Goal: Task Accomplishment & Management: Manage account settings

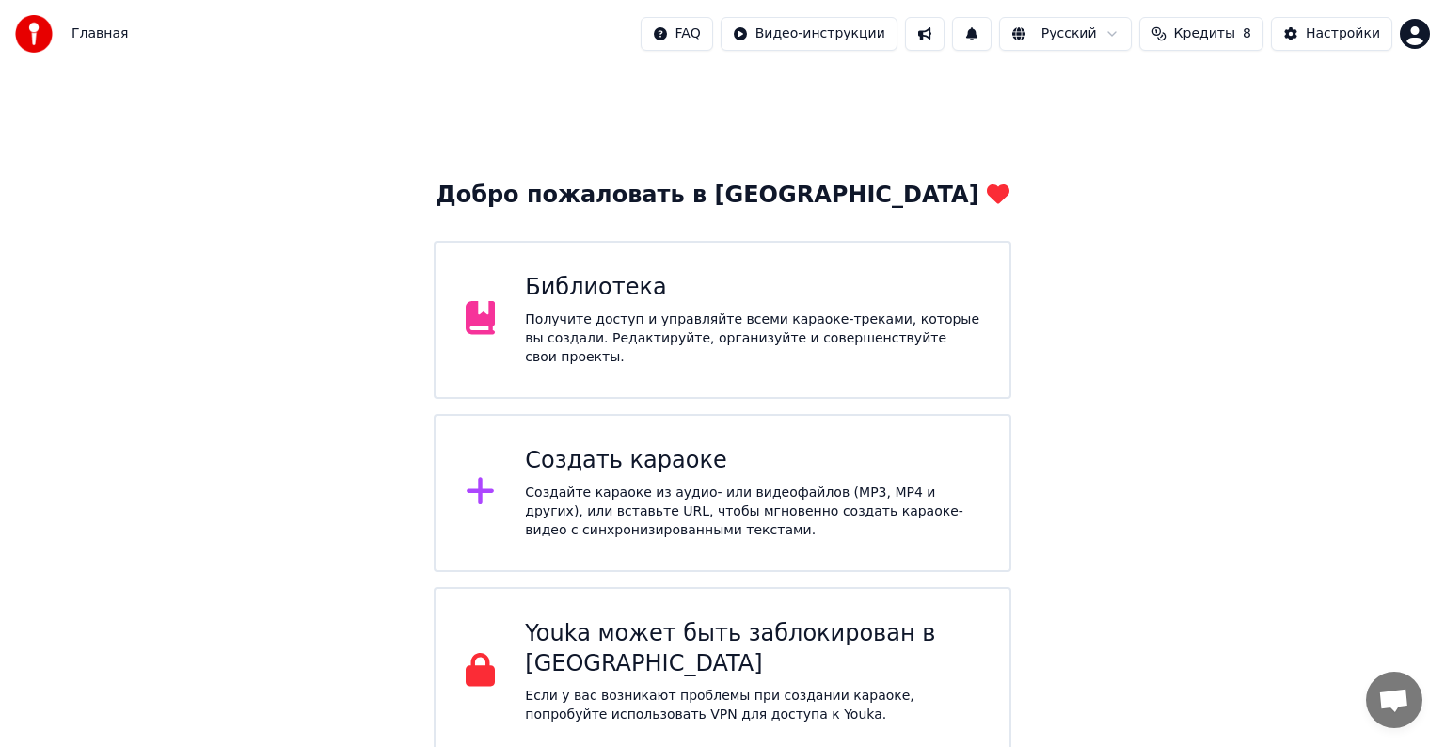
click at [1208, 41] on span "Кредиты" at bounding box center [1204, 33] width 61 height 19
click at [1107, 130] on td "15" at bounding box center [1093, 125] width 90 height 34
click at [1119, 128] on td "15" at bounding box center [1093, 125] width 90 height 34
click at [1173, 172] on button "Обновить" at bounding box center [1214, 175] width 114 height 34
click at [979, 77] on div "Добро пожаловать в Youka Библиотека Получите доступ и управляйте всеми караоке-…" at bounding box center [722, 412] width 1445 height 689
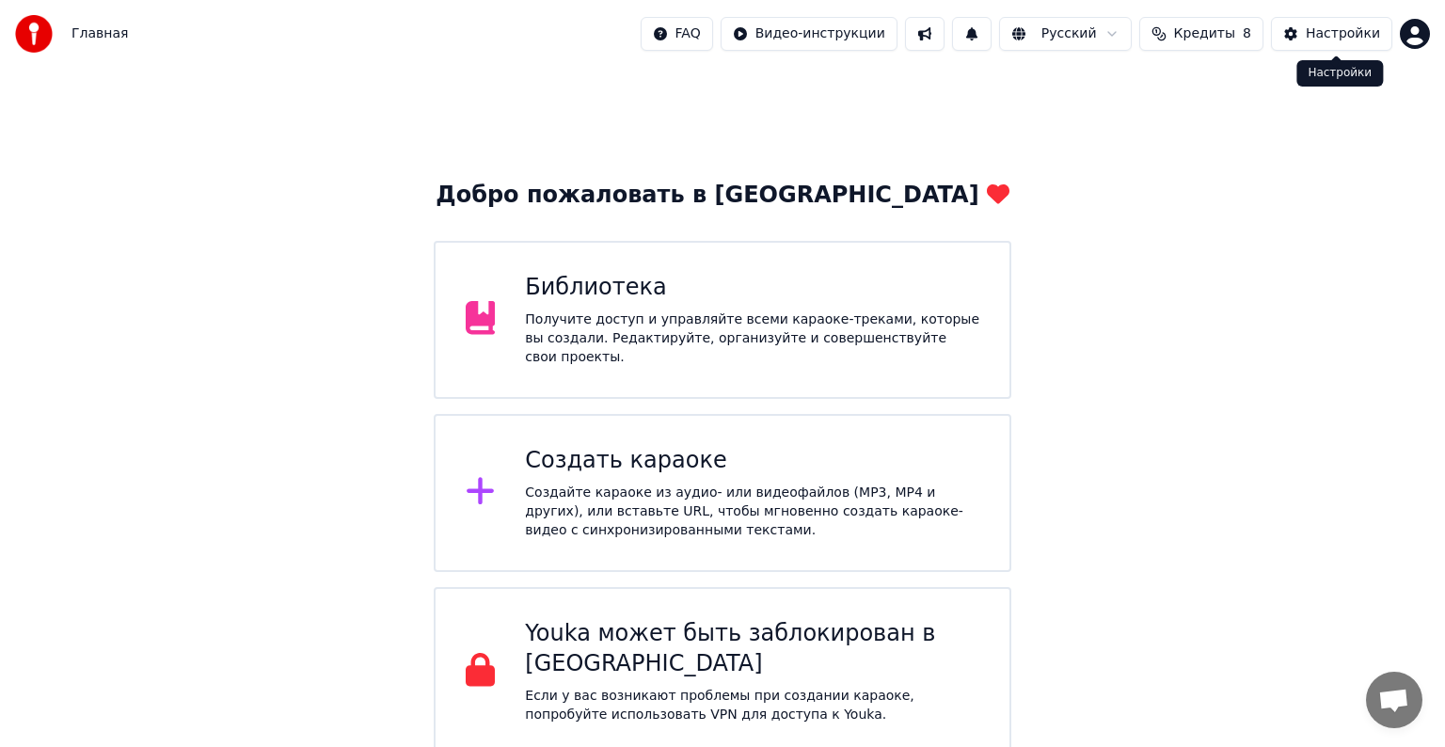
click at [1329, 32] on div "Настройки" at bounding box center [1343, 33] width 74 height 19
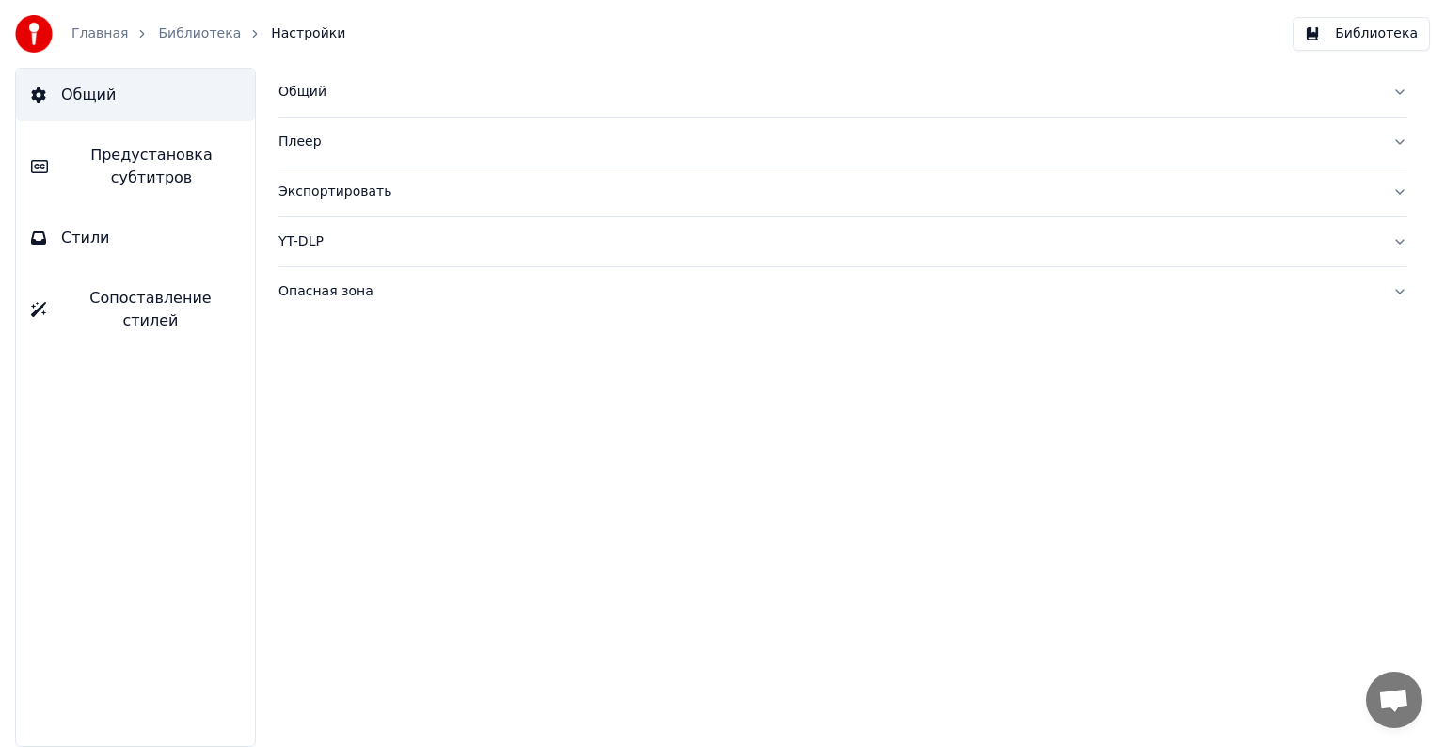
click at [88, 238] on span "Стили" at bounding box center [85, 238] width 49 height 23
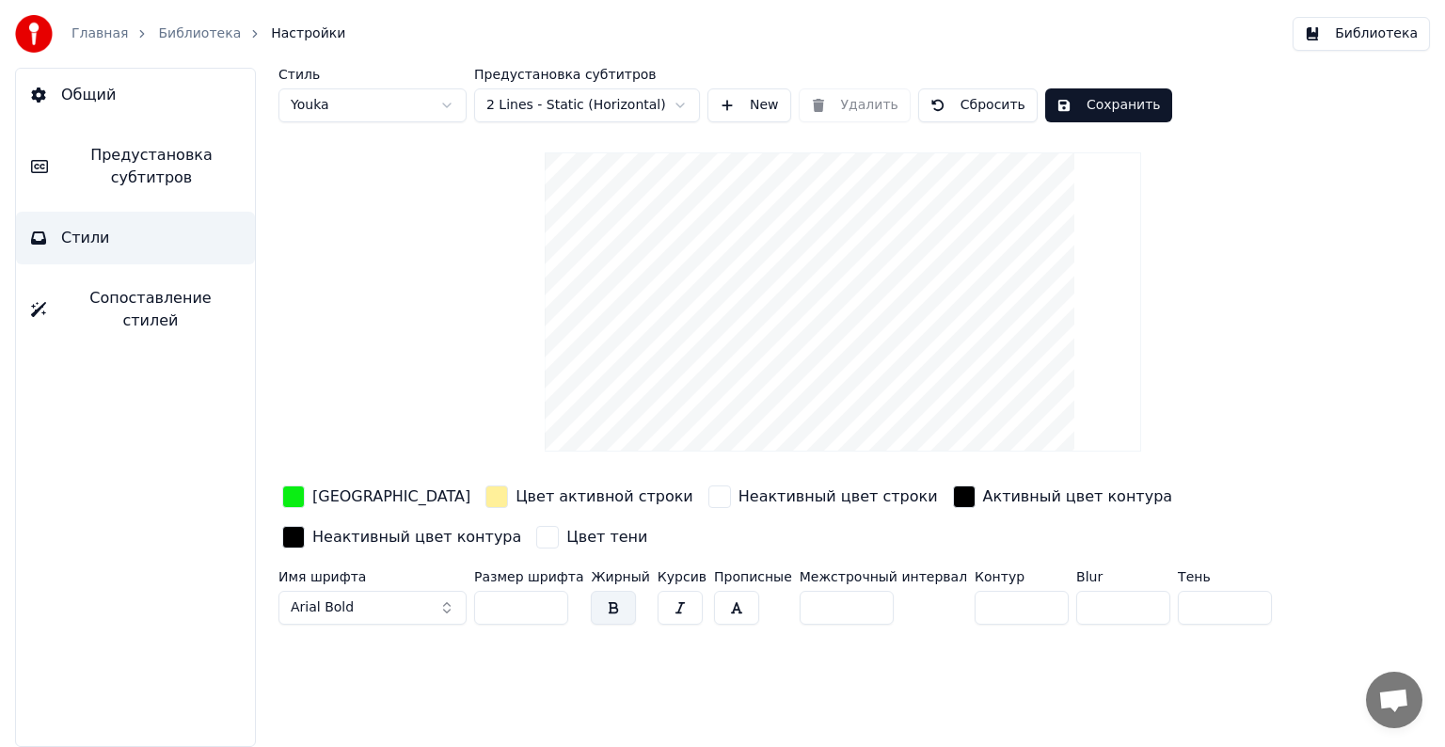
click at [93, 301] on span "Сопоставление стилей" at bounding box center [150, 309] width 179 height 45
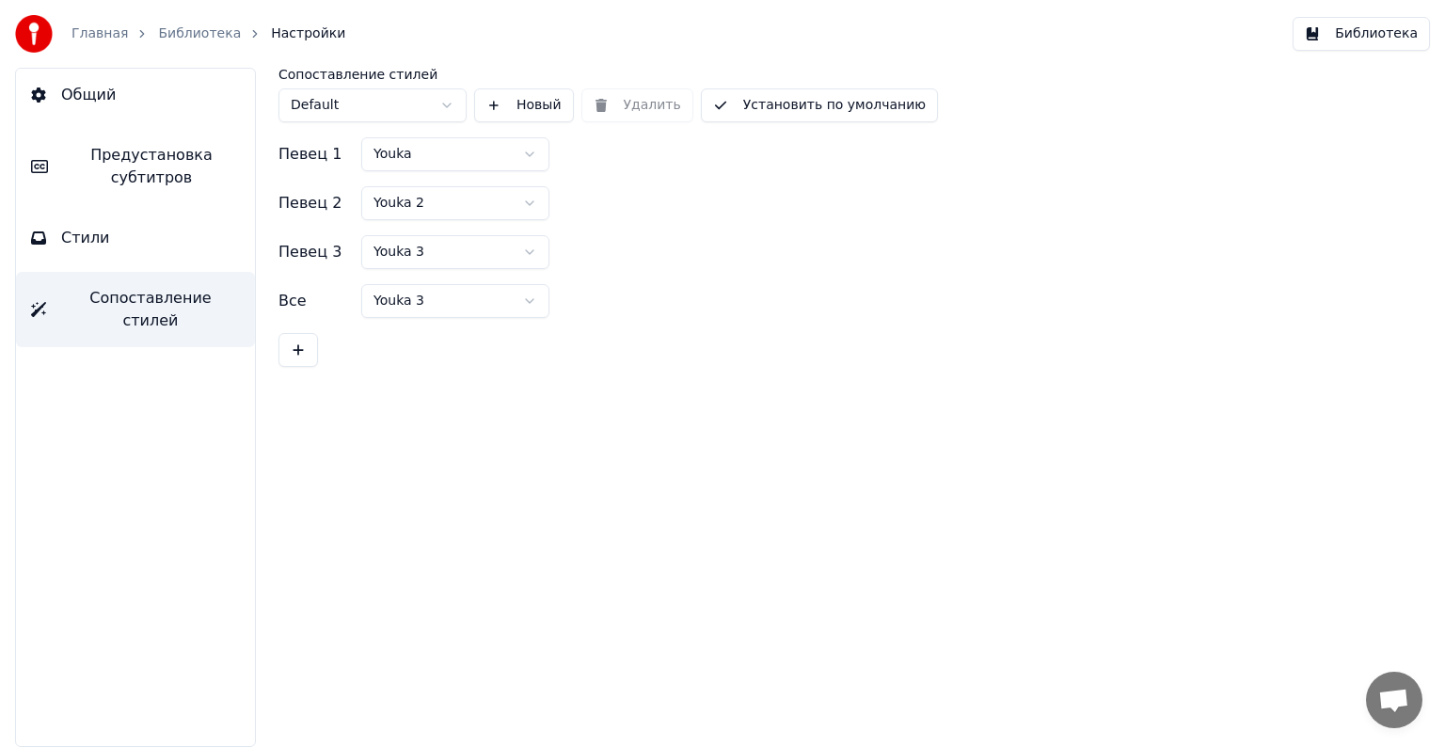
click at [104, 249] on button "Стили" at bounding box center [135, 238] width 239 height 53
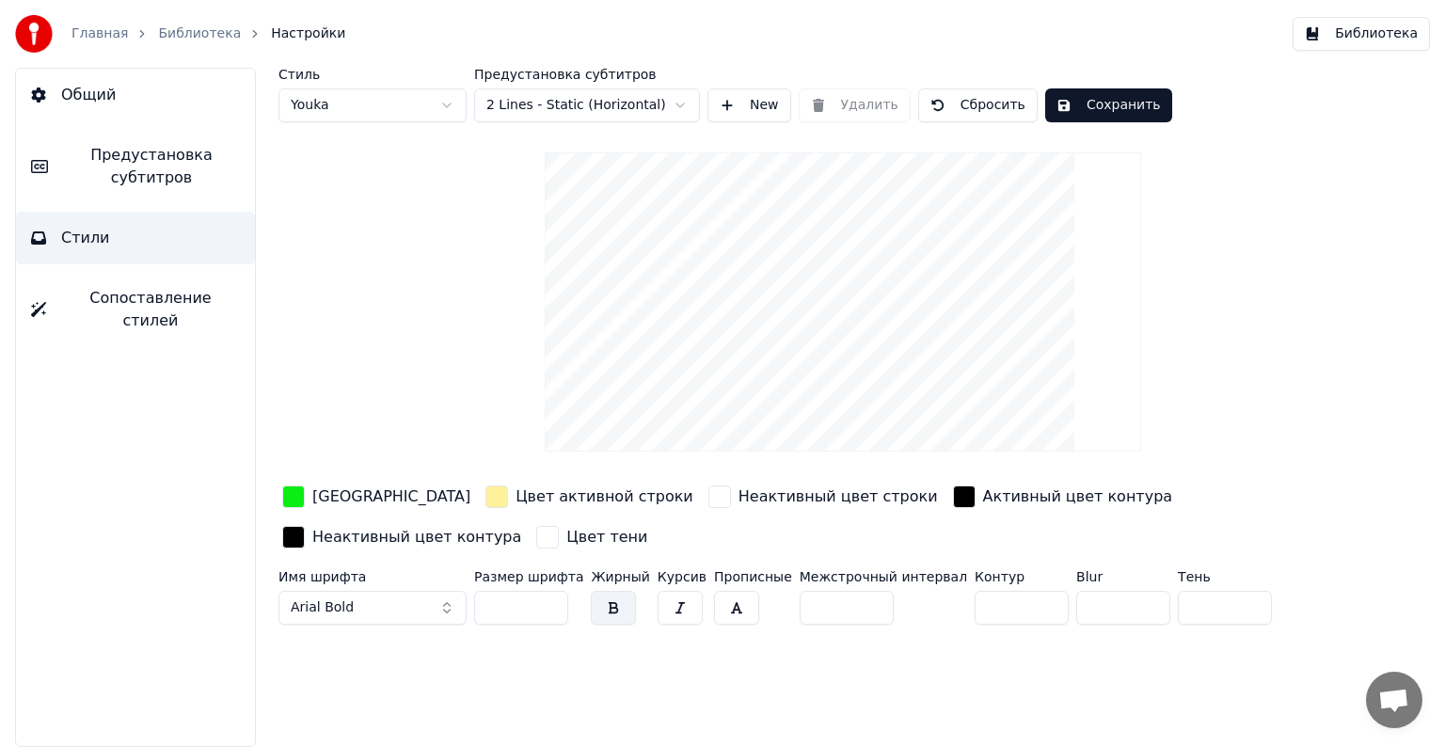
click at [94, 32] on link "Главная" at bounding box center [100, 33] width 56 height 19
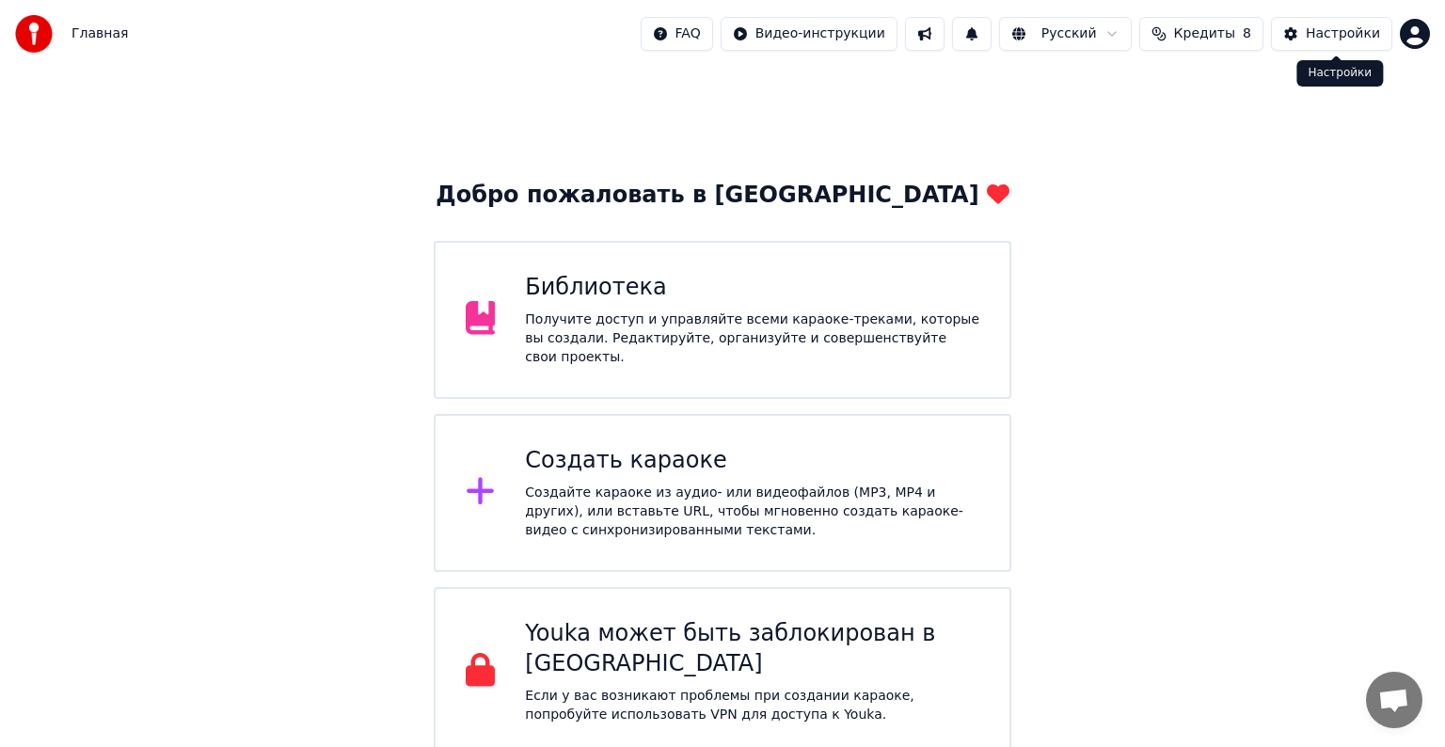
click at [1413, 30] on html "Главная FAQ Видео-инструкции Русский Кредиты 8 Настройки Добро пожаловать в You…" at bounding box center [722, 378] width 1445 height 757
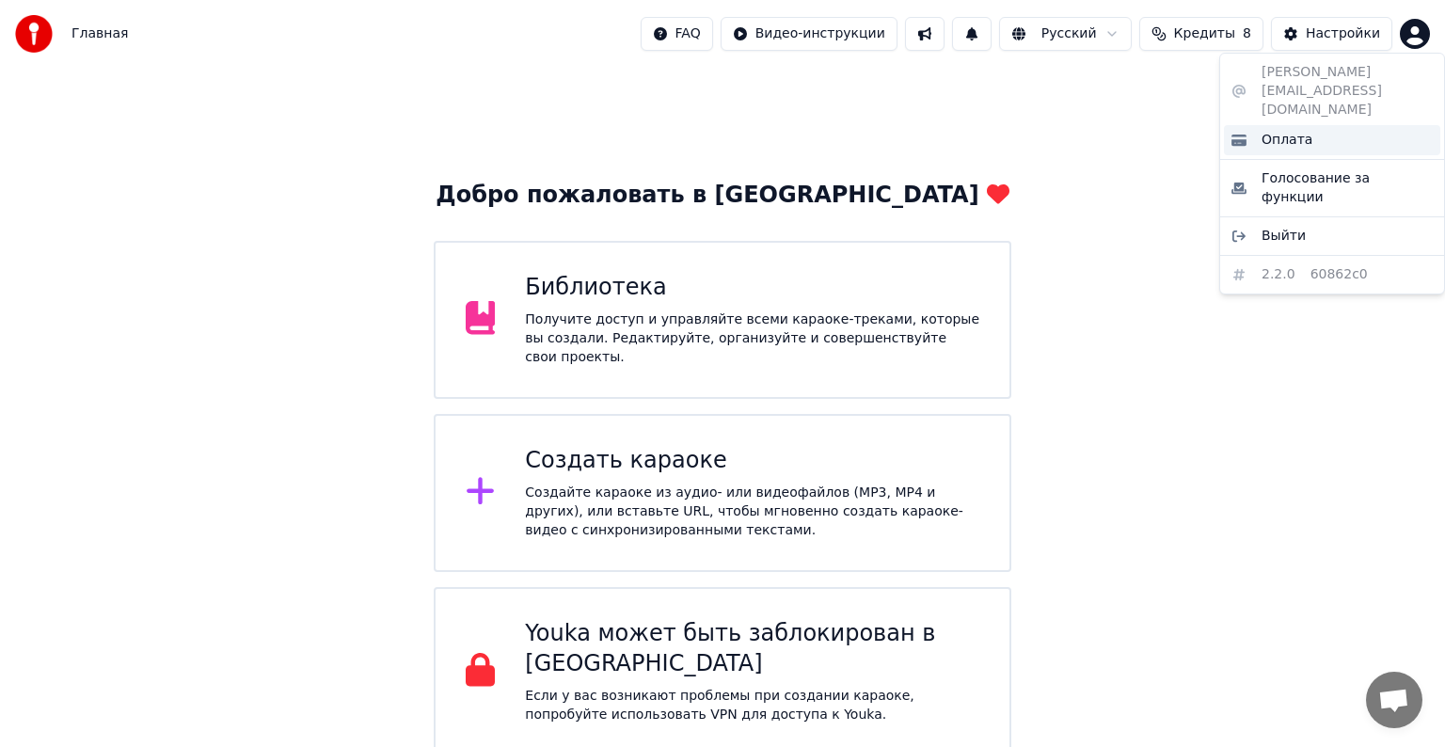
click at [1308, 125] on div "Оплата" at bounding box center [1332, 140] width 216 height 30
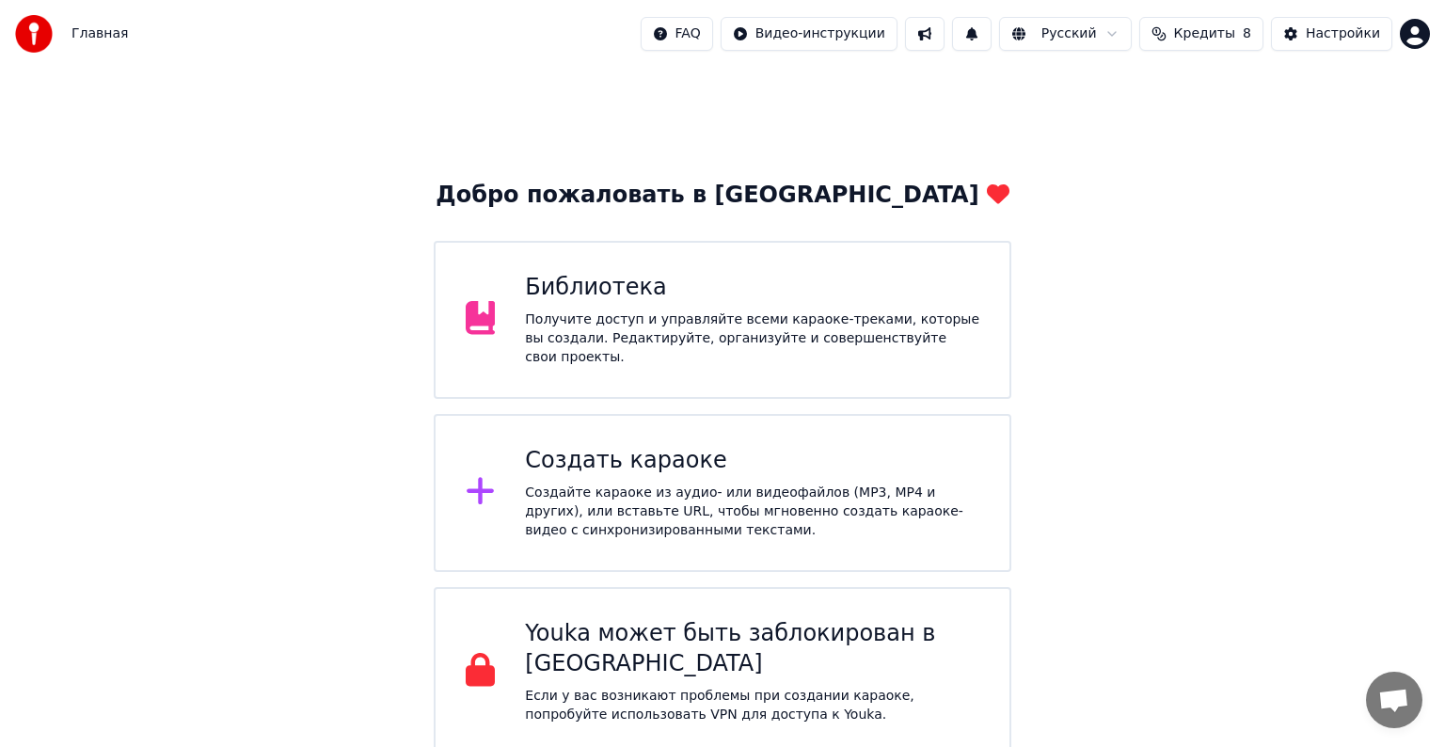
click at [1426, 17] on div "FAQ Видео-инструкции Русский Кредиты 8 Настройки" at bounding box center [1036, 34] width 790 height 34
click at [1416, 27] on html "Главная FAQ Видео-инструкции Русский Кредиты 8 Настройки Добро пожаловать в You…" at bounding box center [722, 378] width 1445 height 757
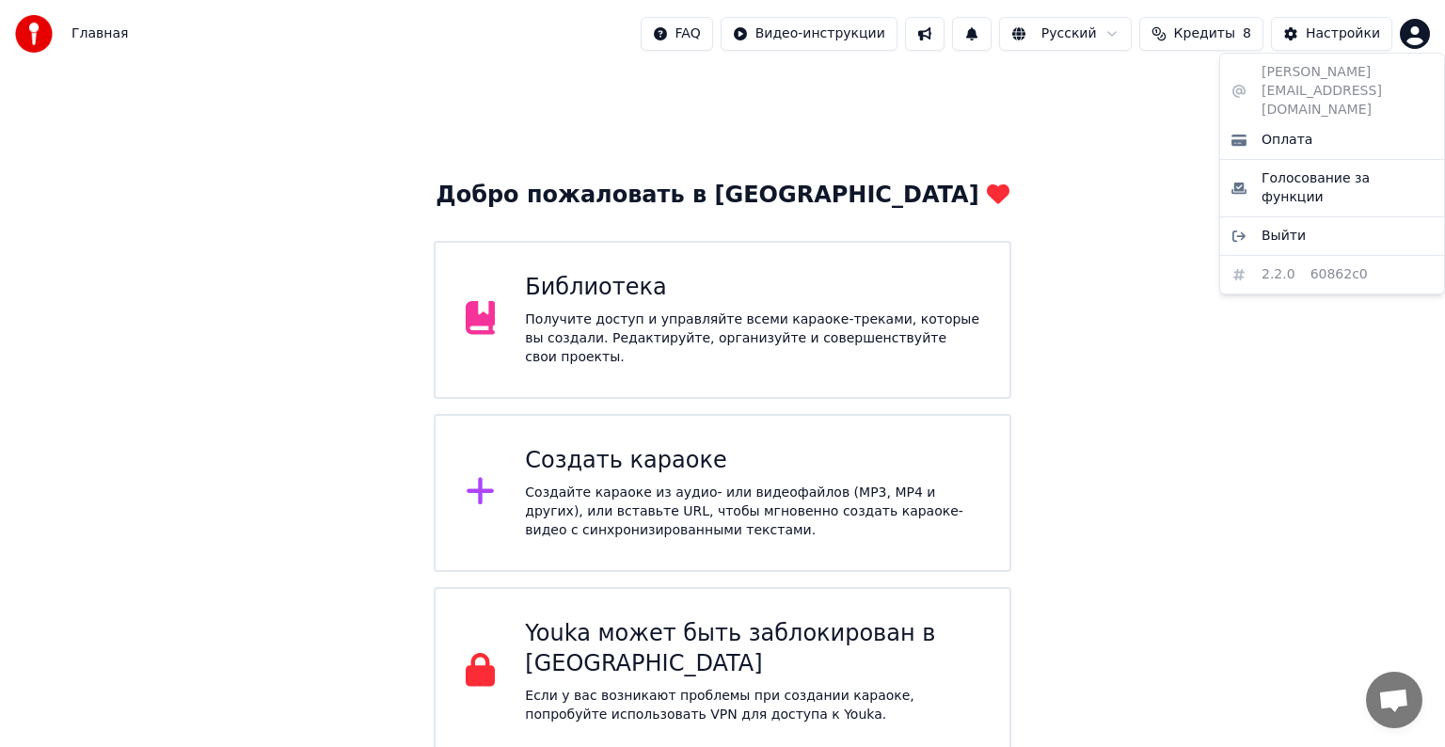
drag, startPoint x: 1261, startPoint y: 73, endPoint x: 1284, endPoint y: 72, distance: 22.6
click at [1284, 73] on div "[EMAIL_ADDRESS][DOMAIN_NAME] Оплата Голосование за функции Выйти 2.2.0 60862c0" at bounding box center [1333, 174] width 226 height 242
click at [1284, 72] on div "[EMAIL_ADDRESS][DOMAIN_NAME] Оплата Голосование за функции Выйти 2.2.0 60862c0" at bounding box center [1333, 174] width 226 height 242
click at [1412, 34] on html "Главная FAQ Видео-инструкции Русский Кредиты 8 Настройки Добро пожаловать в You…" at bounding box center [722, 378] width 1445 height 757
click at [1410, 34] on html "Главная FAQ Видео-инструкции Русский Кредиты 8 Настройки Добро пожаловать в You…" at bounding box center [722, 378] width 1445 height 757
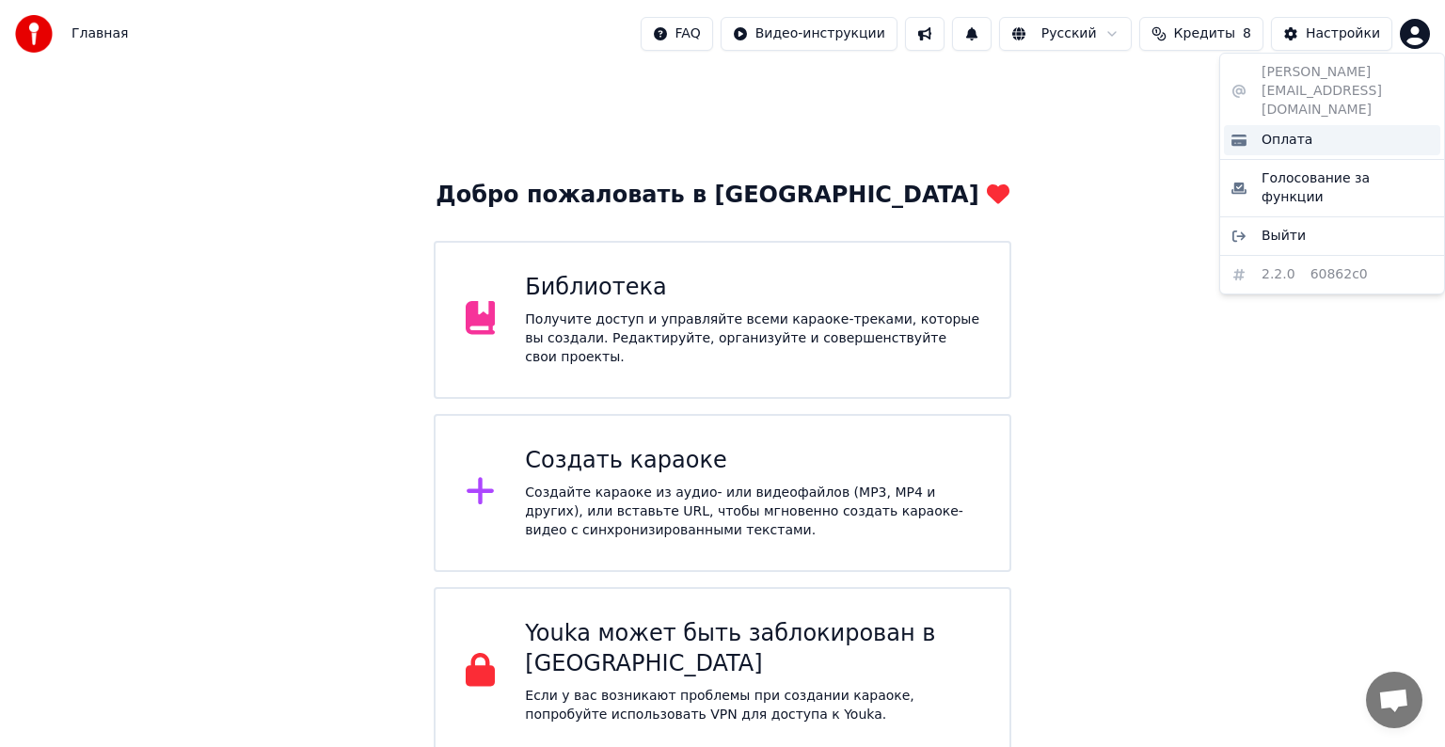
click at [1284, 131] on span "Оплата" at bounding box center [1287, 140] width 51 height 19
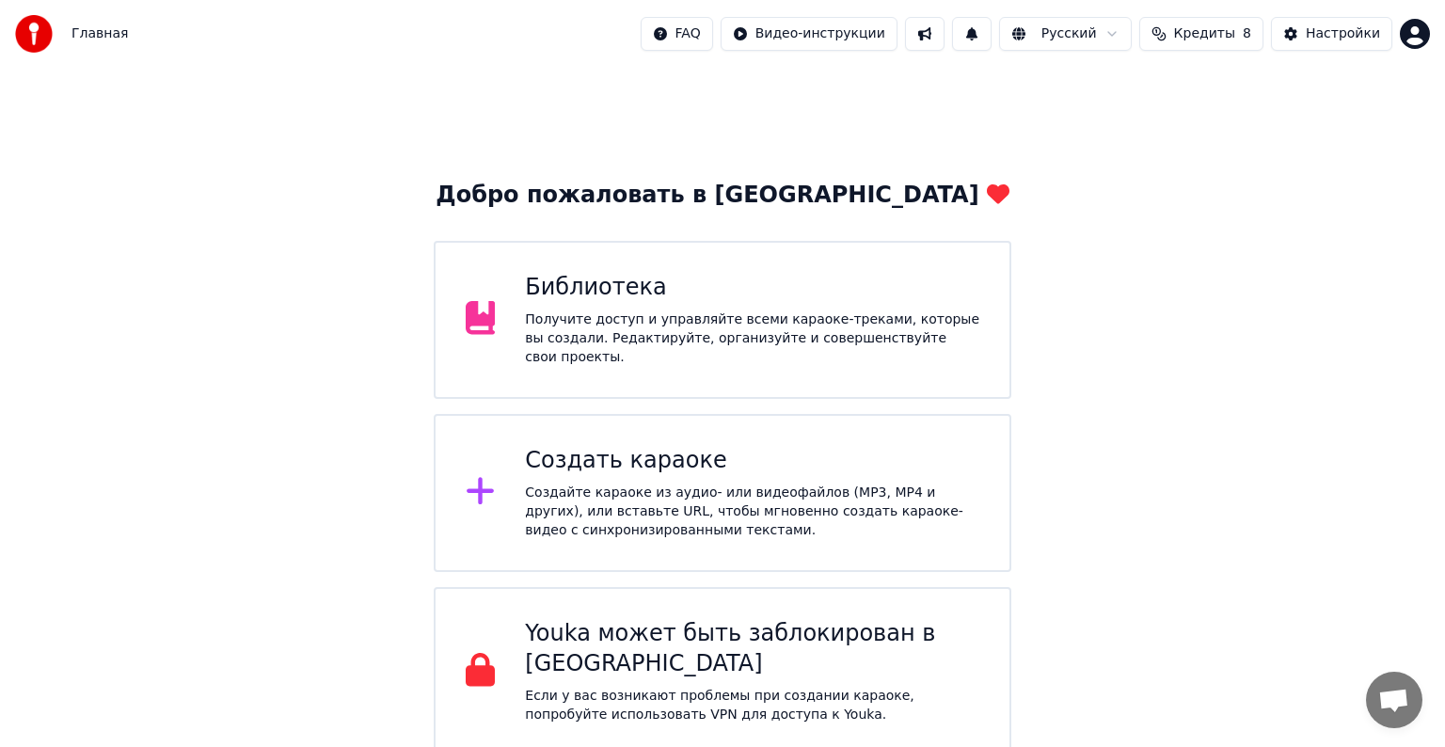
click at [1406, 51] on div "Главная FAQ Видео-инструкции Русский Кредиты 8 Настройки" at bounding box center [722, 34] width 1445 height 68
click at [1409, 45] on html "Главная FAQ Видео-инструкции Русский Кредиты 8 Настройки Добро пожаловать в You…" at bounding box center [722, 378] width 1445 height 757
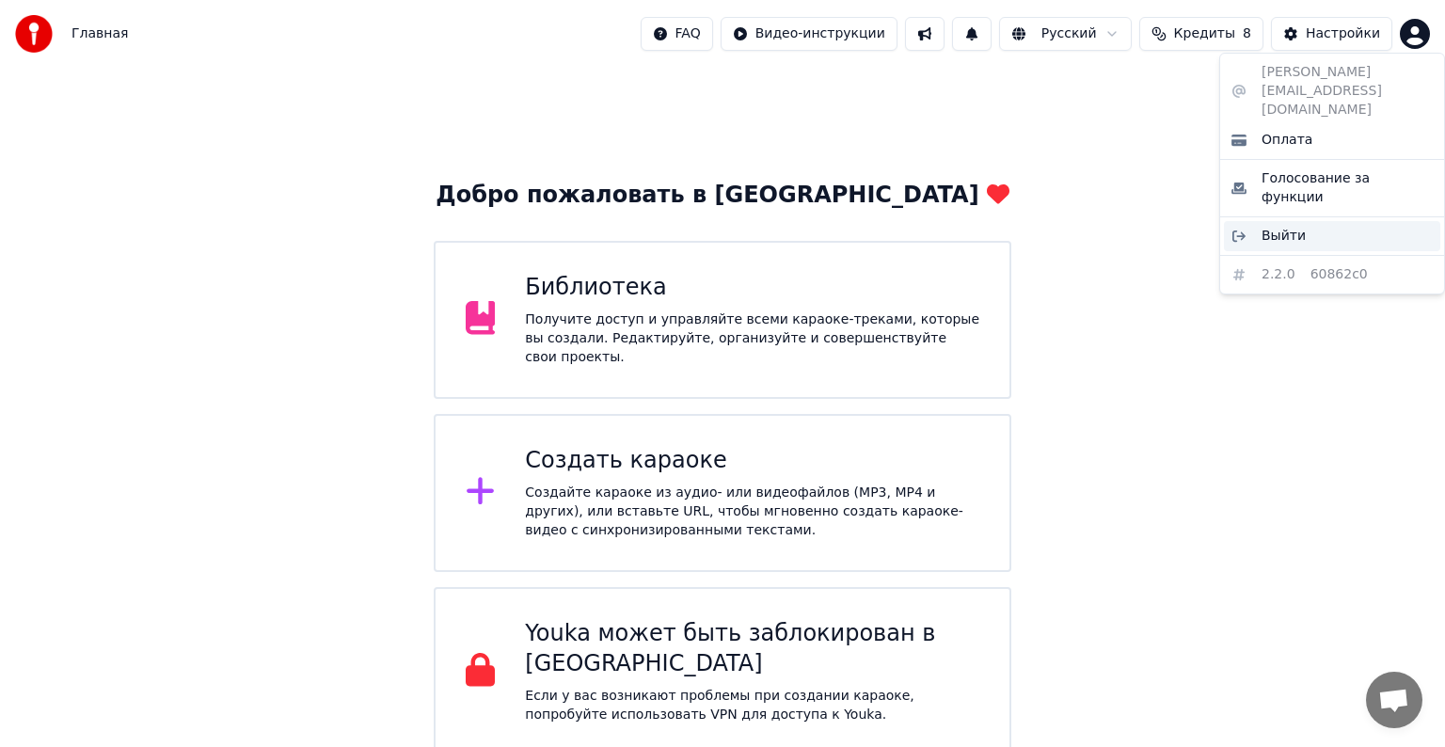
click at [1276, 227] on span "Выйти" at bounding box center [1284, 236] width 44 height 19
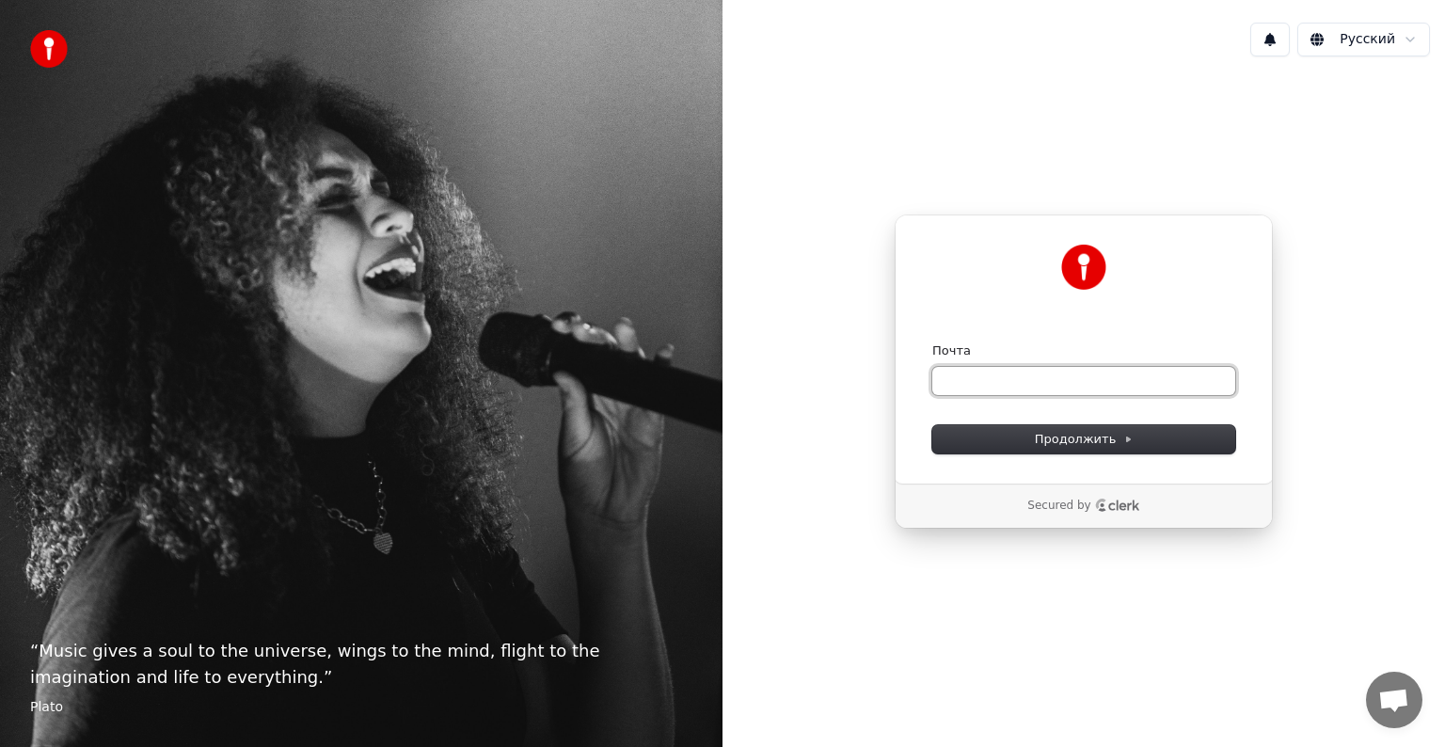
click at [994, 370] on input "Почта" at bounding box center [1084, 381] width 303 height 28
click at [933, 343] on button "submit" at bounding box center [933, 343] width 0 height 0
type input "**********"
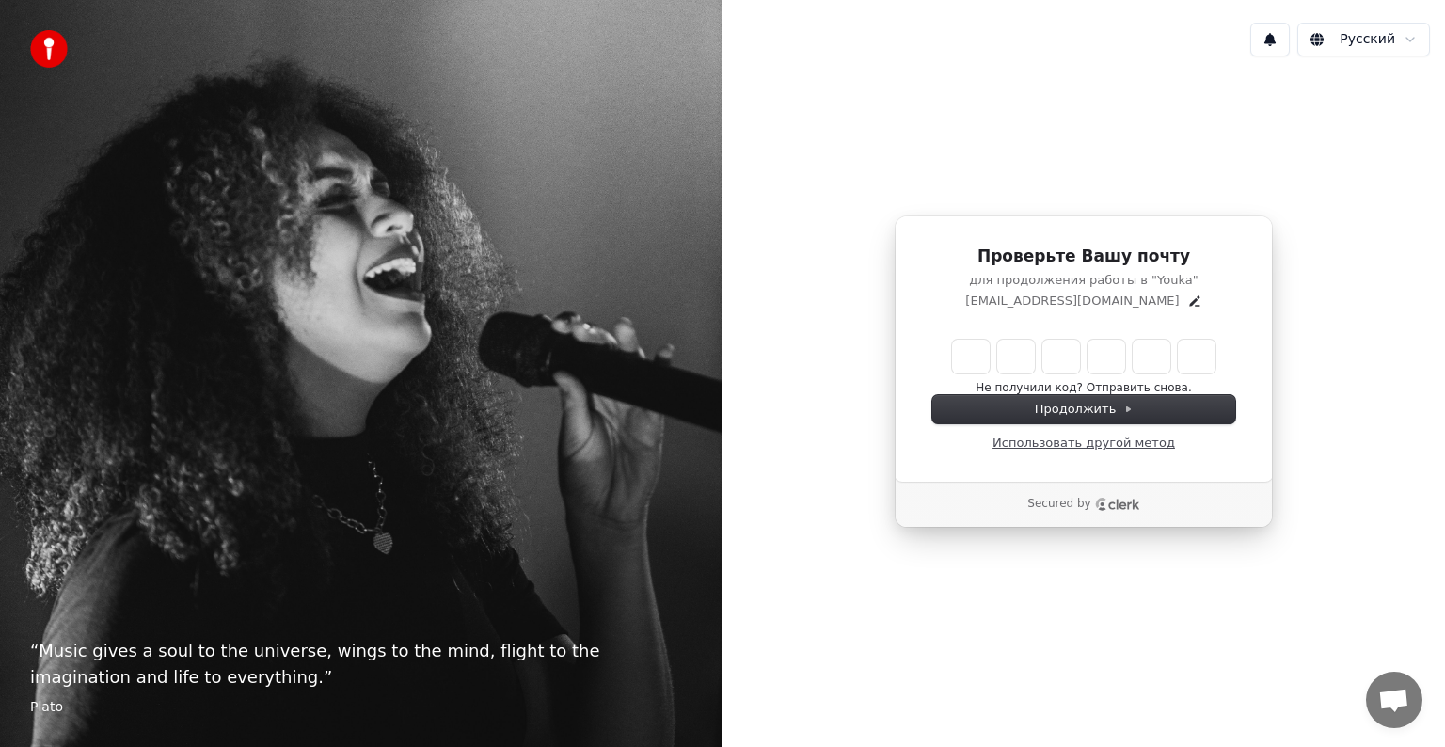
click at [1043, 441] on link "Использовать другой метод" at bounding box center [1084, 443] width 183 height 17
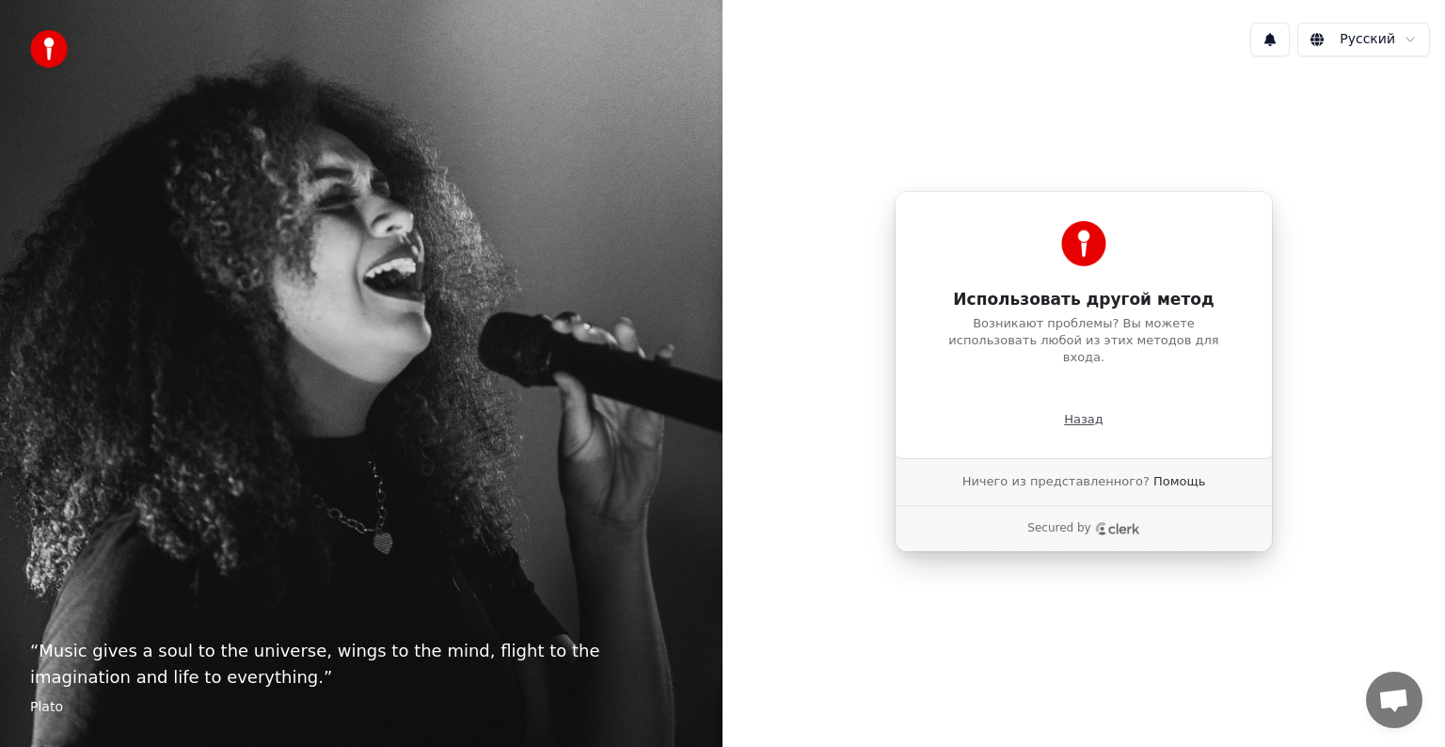
click at [1092, 411] on p "Назад" at bounding box center [1084, 419] width 40 height 17
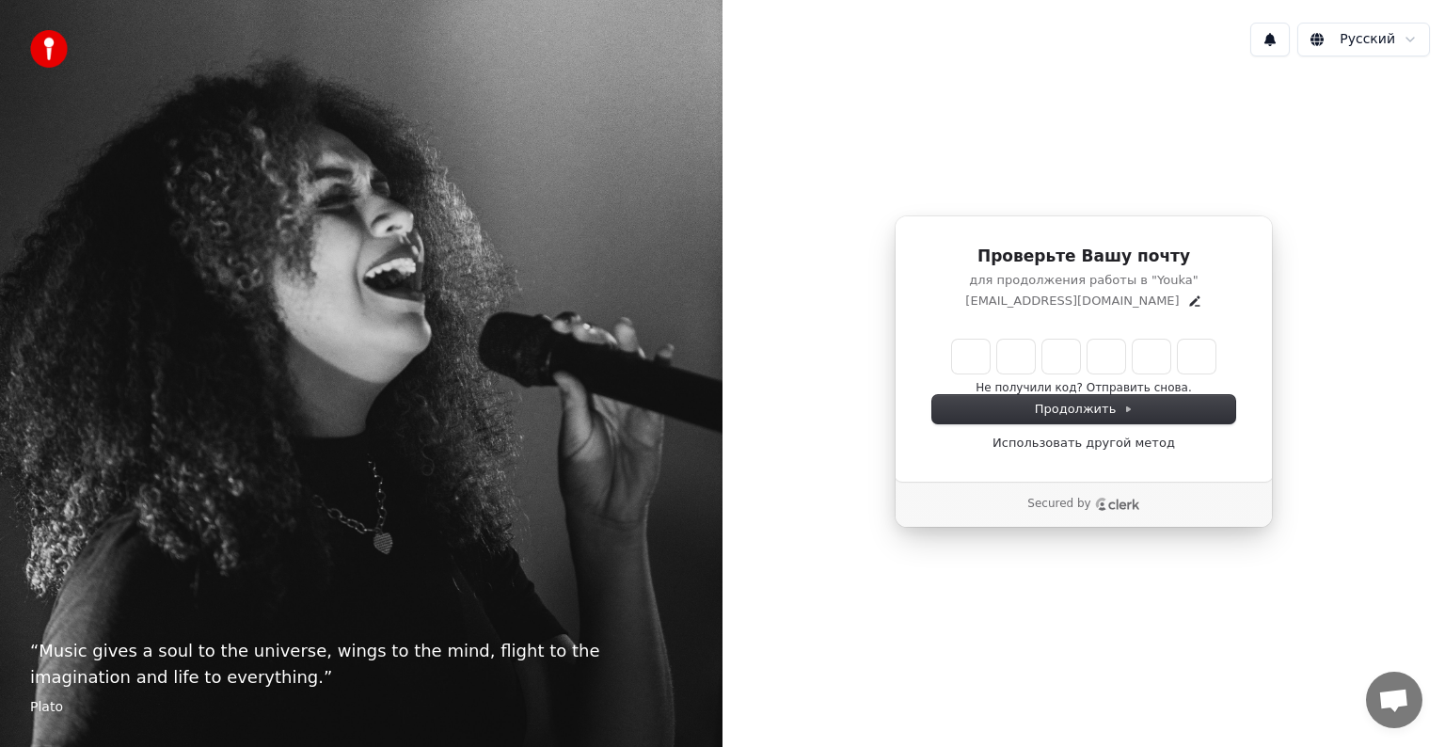
click at [975, 366] on input "Enter verification code" at bounding box center [1083, 357] width 263 height 34
paste input "******"
type input "******"
